Goal: Task Accomplishment & Management: Manage account settings

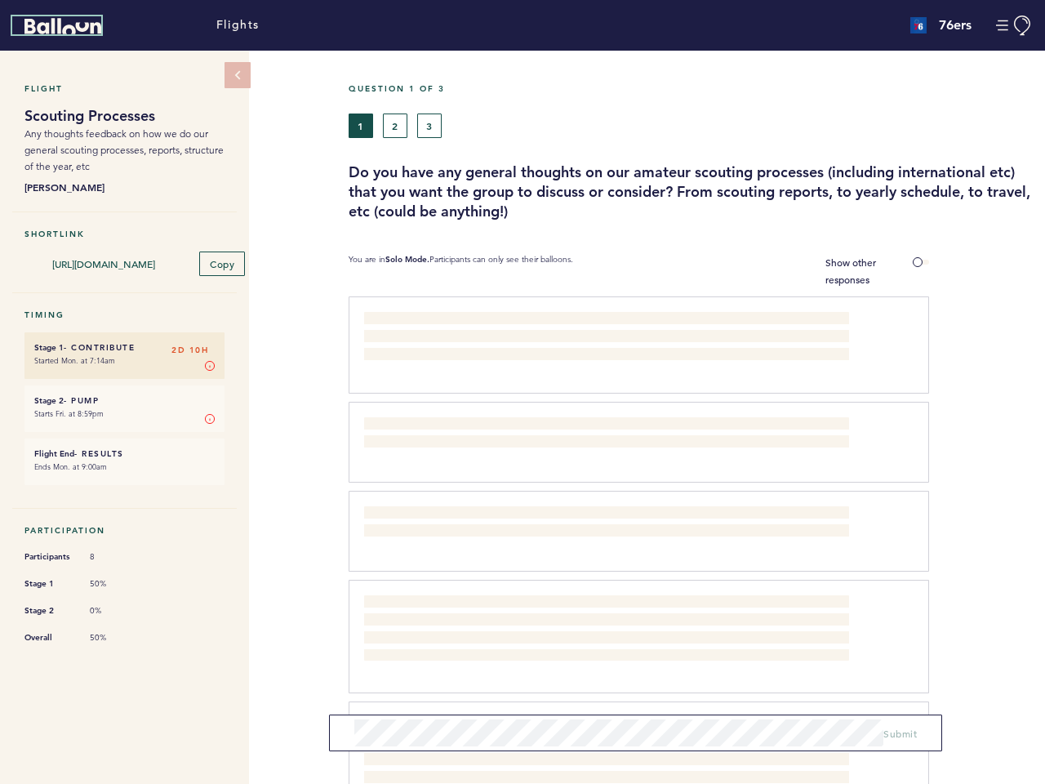
click at [63, 26] on icon "Balloon" at bounding box center [63, 26] width 77 height 16
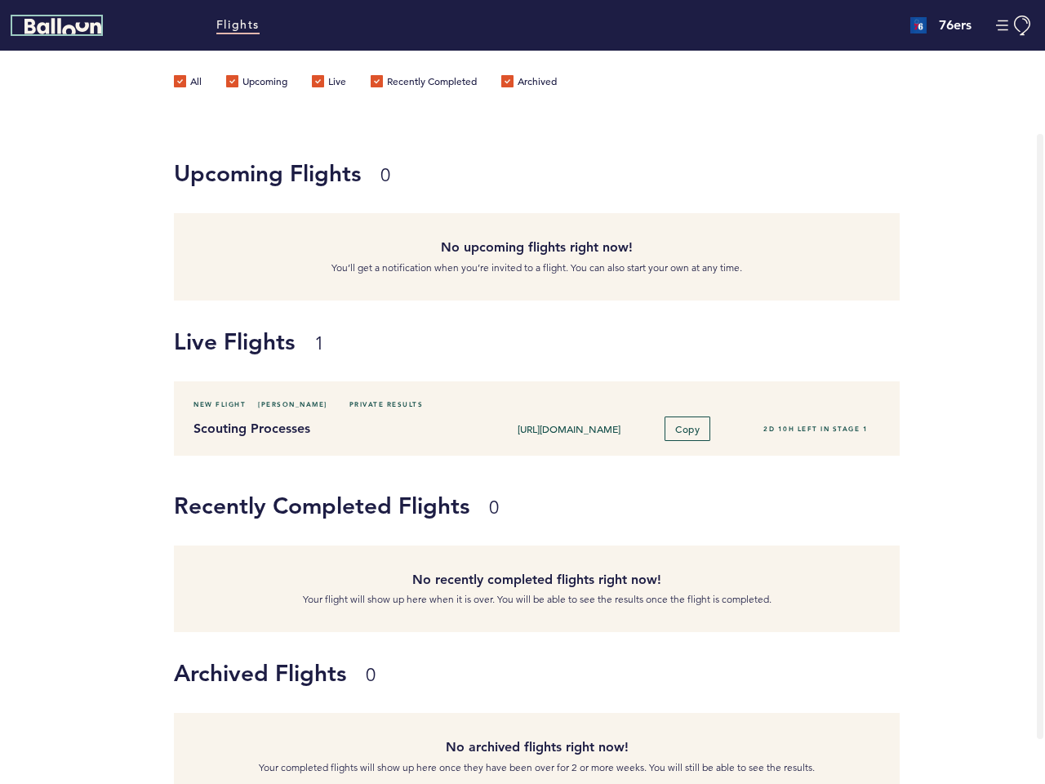
click at [1014, 25] on button "Manage Account" at bounding box center [1014, 26] width 37 height 20
click at [238, 75] on label "Upcoming" at bounding box center [256, 83] width 61 height 16
click at [0, 0] on input "Upcoming" at bounding box center [0, 0] width 0 height 0
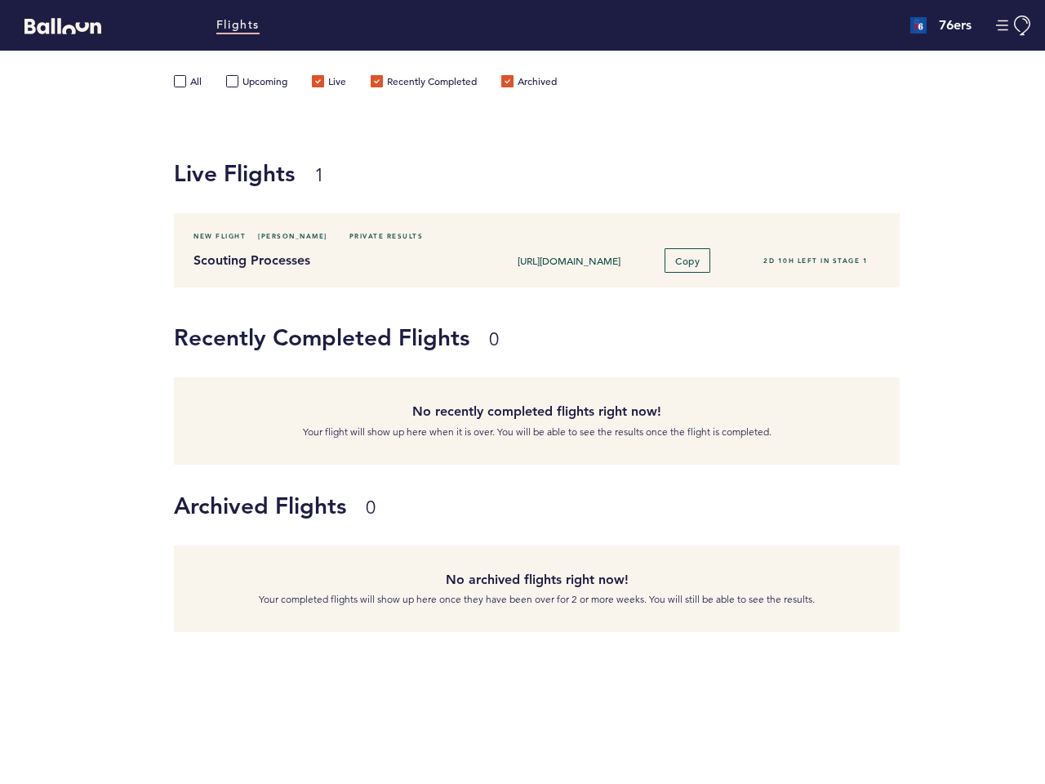
click at [238, 75] on label "Upcoming" at bounding box center [256, 83] width 61 height 16
click at [0, 0] on input "Upcoming" at bounding box center [0, 0] width 0 height 0
